Goal: Information Seeking & Learning: Learn about a topic

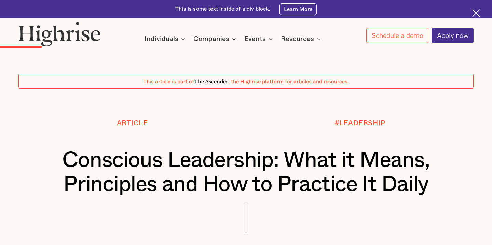
scroll to position [1121, 0]
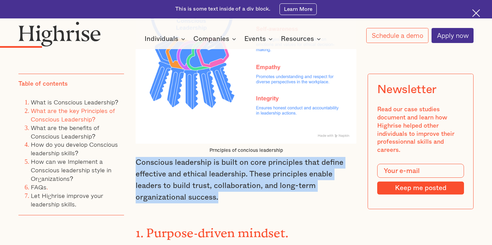
click at [349, 160] on p "Conscious leadership is built on core principles that define effective and ethi…" at bounding box center [246, 180] width 221 height 46
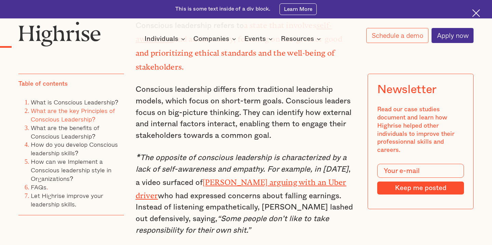
scroll to position [683, 0]
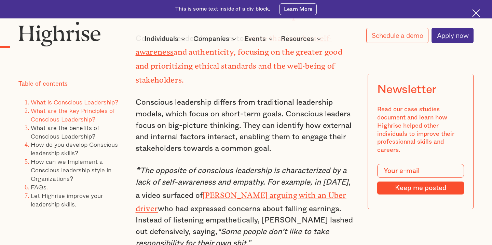
click at [78, 103] on link "What is Conscious Leadership?" at bounding box center [74, 102] width 87 height 10
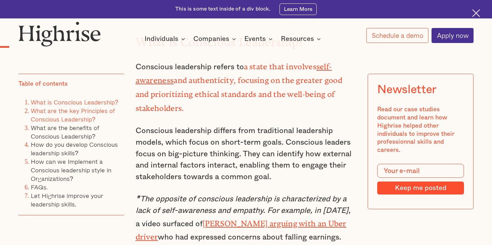
scroll to position [653, 0]
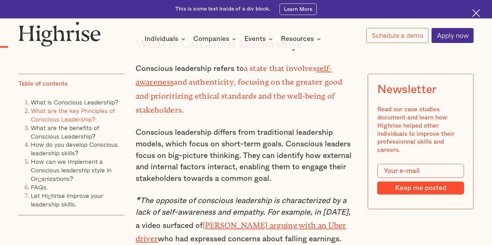
click at [202, 197] on em "*The opposite of conscious leadership is characterized by a lack of self-awaren…" at bounding box center [242, 206] width 213 height 19
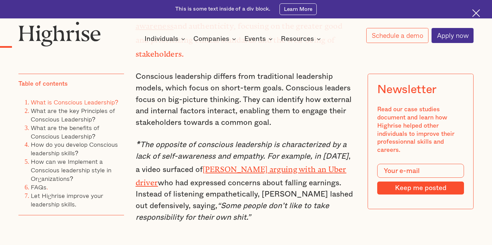
scroll to position [708, 0]
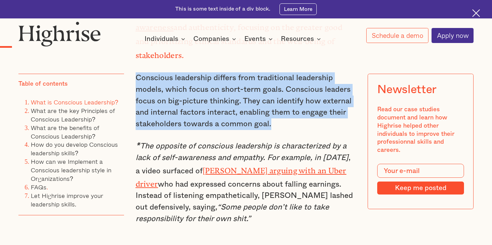
drag, startPoint x: 135, startPoint y: 56, endPoint x: 203, endPoint y: 116, distance: 90.8
copy p "Conscious leadership differs from traditional leadership models, which focus on…"
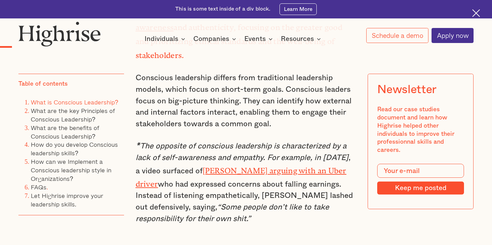
click at [278, 107] on p "Conscious leadership differs from traditional leadership models, which focus on…" at bounding box center [246, 101] width 221 height 58
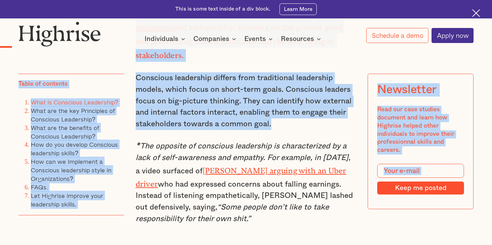
drag, startPoint x: 326, startPoint y: 48, endPoint x: 330, endPoint y: 111, distance: 63.0
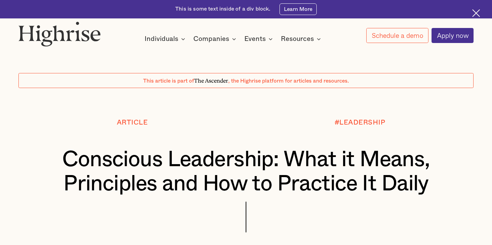
scroll to position [0, 0]
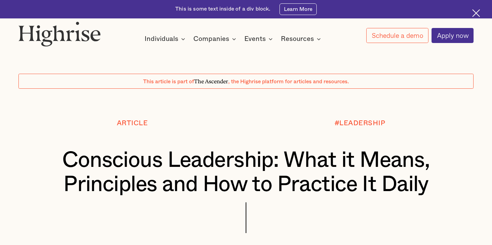
click at [444, 113] on div at bounding box center [246, 104] width 492 height 31
click at [344, 46] on div at bounding box center [246, 46] width 492 height 6
click at [483, 133] on div "Article #LEADERSHIP Conscious Leadership: What it Means, Principles and How to …" at bounding box center [246, 187] width 492 height 134
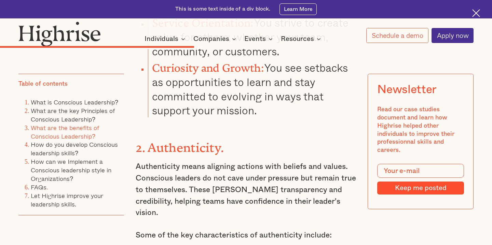
scroll to position [1492, 0]
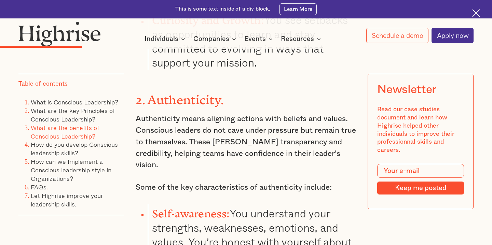
scroll to position [1670, 0]
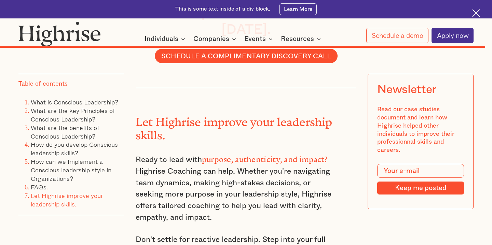
scroll to position [7162, 0]
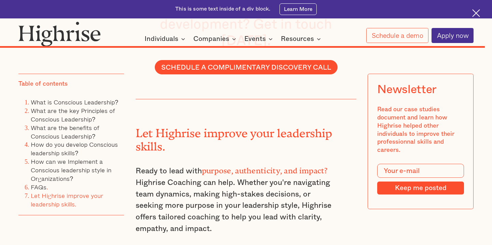
drag, startPoint x: 192, startPoint y: 132, endPoint x: 268, endPoint y: 127, distance: 76.4
copy div "[PERSON_NAME]"
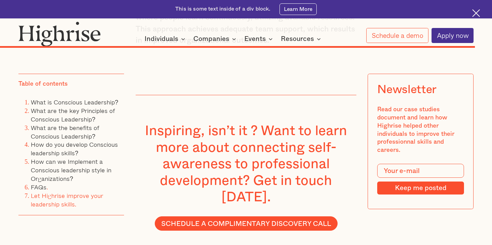
scroll to position [6998, 0]
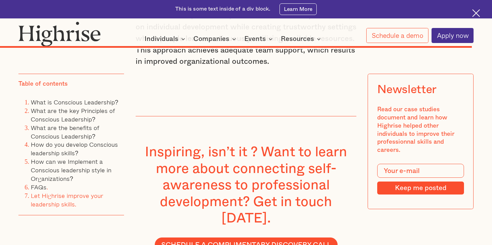
drag, startPoint x: 489, startPoint y: 219, endPoint x: 479, endPoint y: 113, distance: 106.1
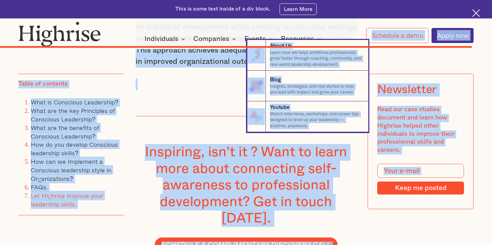
drag, startPoint x: 330, startPoint y: 175, endPoint x: 309, endPoint y: 34, distance: 142.4
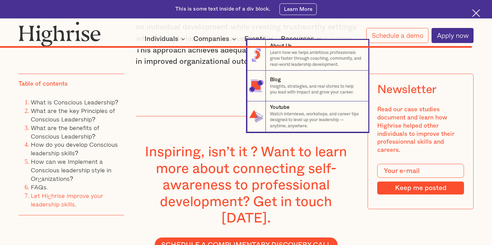
click at [382, 56] on nav "8 About Us Learn how we helps ambitious professionals grow faster through coach…" at bounding box center [246, 86] width 492 height 92
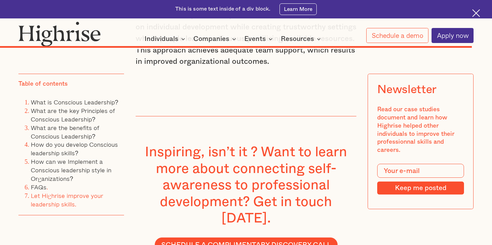
drag, startPoint x: 333, startPoint y: 229, endPoint x: 318, endPoint y: 7, distance: 222.3
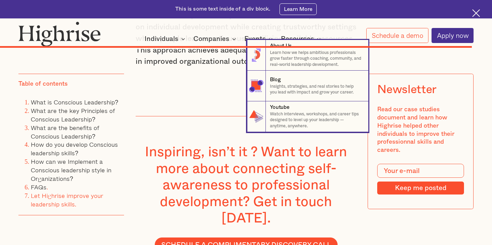
click at [218, 113] on nav "8 About Us Learn how we helps ambitious professionals grow faster through coach…" at bounding box center [246, 86] width 492 height 92
click at [71, 103] on nav "8 About Us Learn how we helps ambitious professionals grow faster through coach…" at bounding box center [246, 86] width 492 height 92
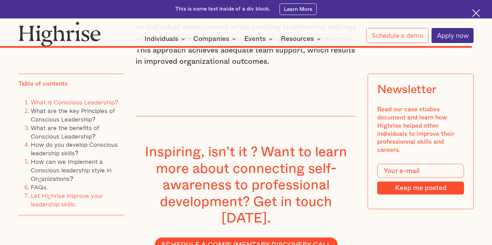
click at [70, 101] on link "What is Conscious Leadership?" at bounding box center [74, 102] width 87 height 10
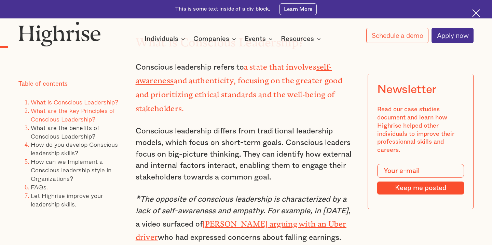
scroll to position [653, 0]
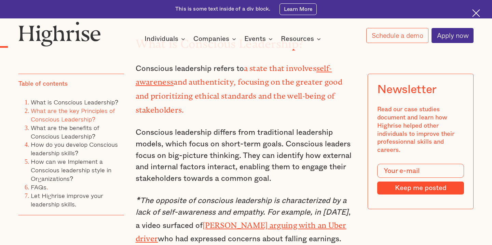
click at [349, 61] on p "Conscious leadership refers to a state that involves self-awareness and authent…" at bounding box center [246, 89] width 221 height 56
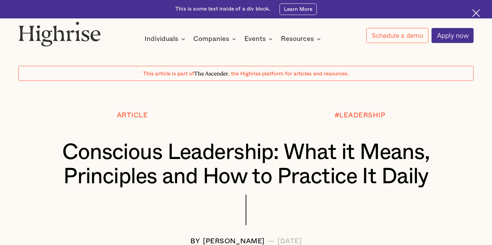
scroll to position [0, 0]
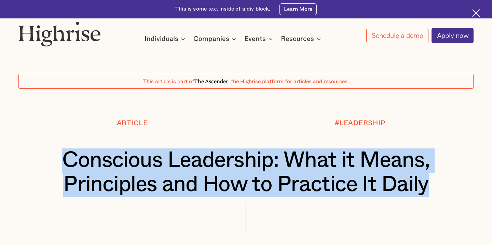
drag, startPoint x: 65, startPoint y: 152, endPoint x: 428, endPoint y: 184, distance: 364.7
click at [428, 184] on h1 "Conscious Leadership: What it Means, Principles and How to Practice It Daily" at bounding box center [245, 173] width 417 height 48
copy h1 "Conscious Leadership: What it Means, Principles and How to Practice It Daily"
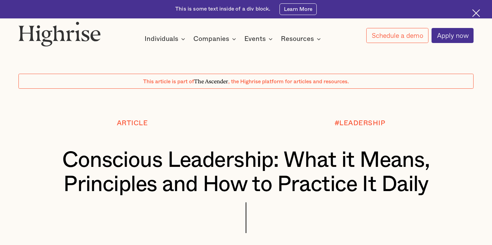
click at [284, 133] on div "#LEADERSHIP" at bounding box center [360, 134] width 228 height 29
